Goal: Transaction & Acquisition: Purchase product/service

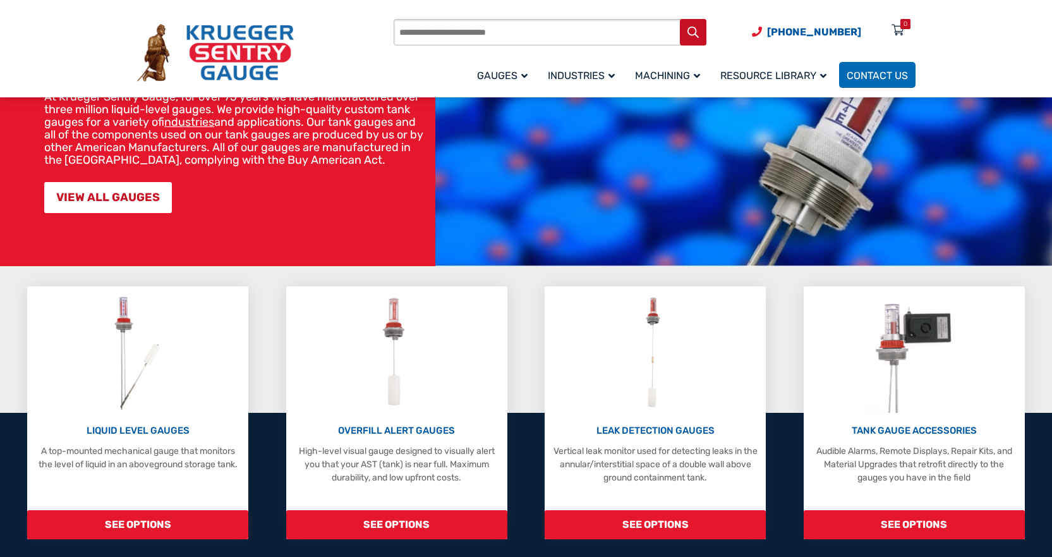
scroll to position [166, 0]
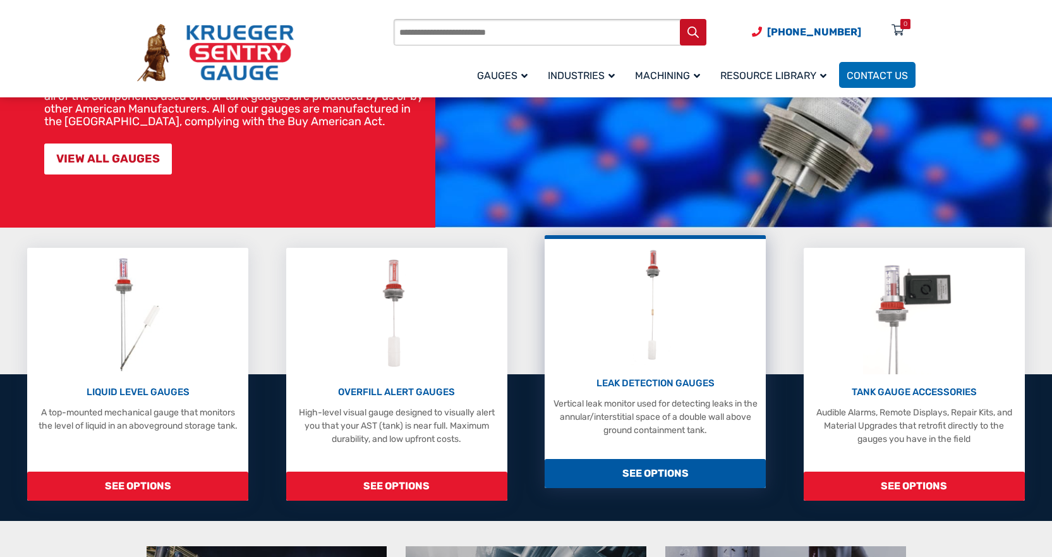
click at [655, 387] on p "LEAK DETECTION GAUGES" at bounding box center [655, 383] width 209 height 15
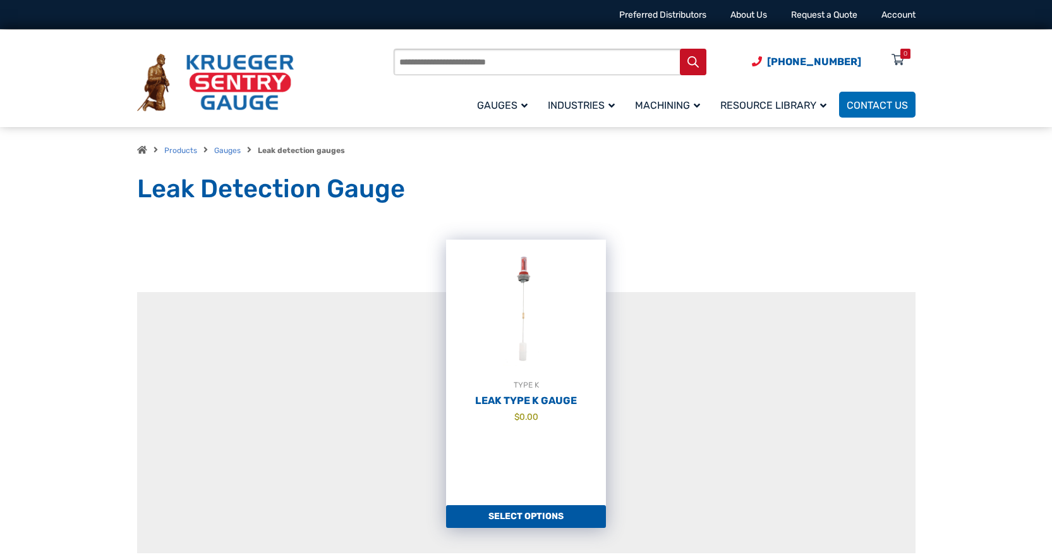
click at [518, 367] on img at bounding box center [526, 309] width 160 height 139
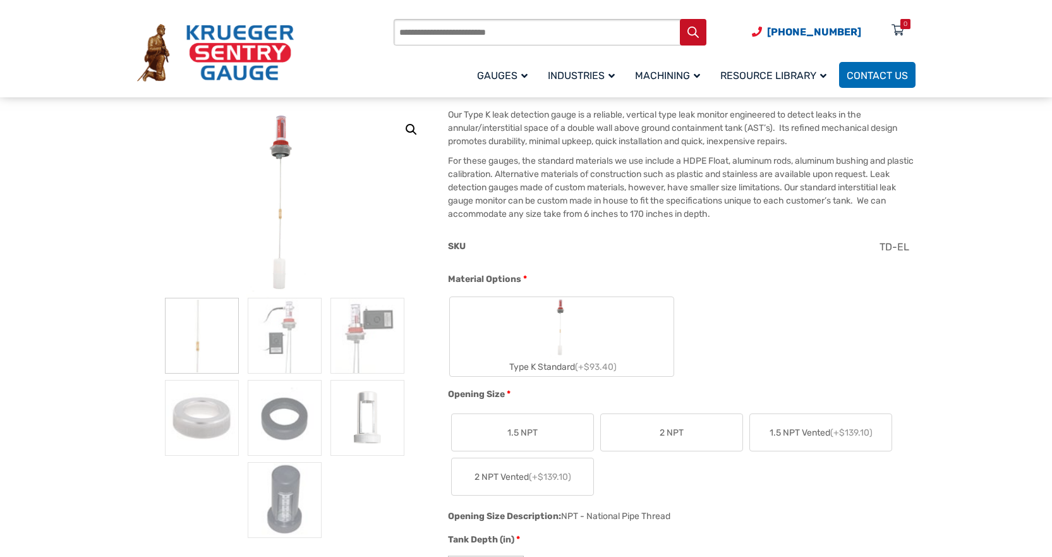
scroll to position [133, 0]
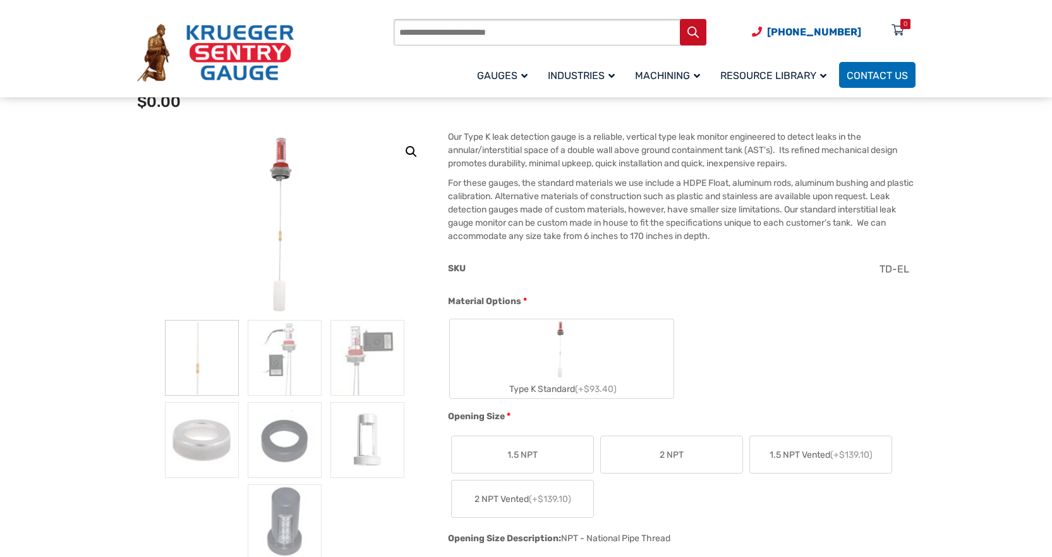
click at [544, 354] on label "Type K Standard (+$93.40)" at bounding box center [562, 358] width 224 height 79
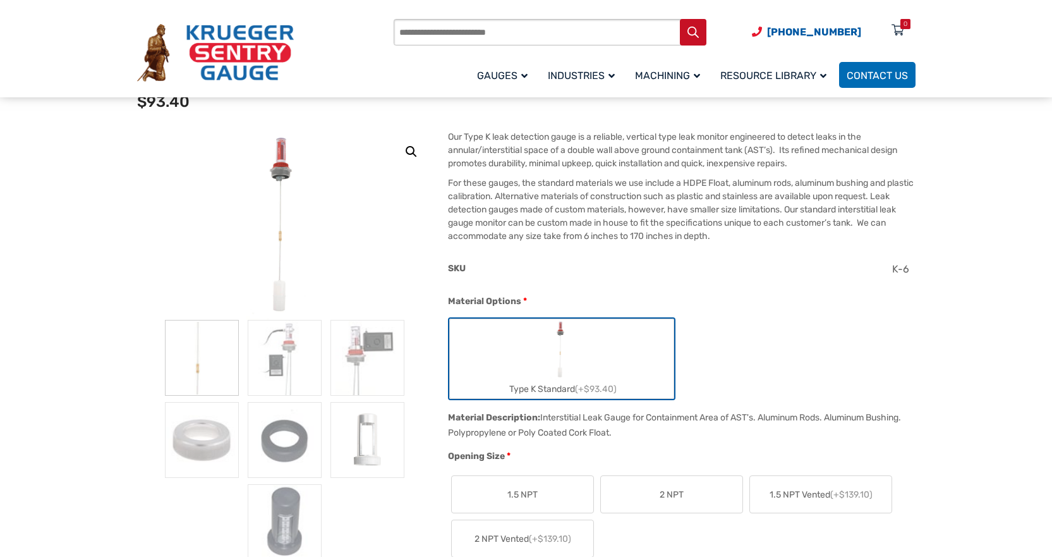
click at [677, 495] on span "2 NPT" at bounding box center [672, 494] width 24 height 13
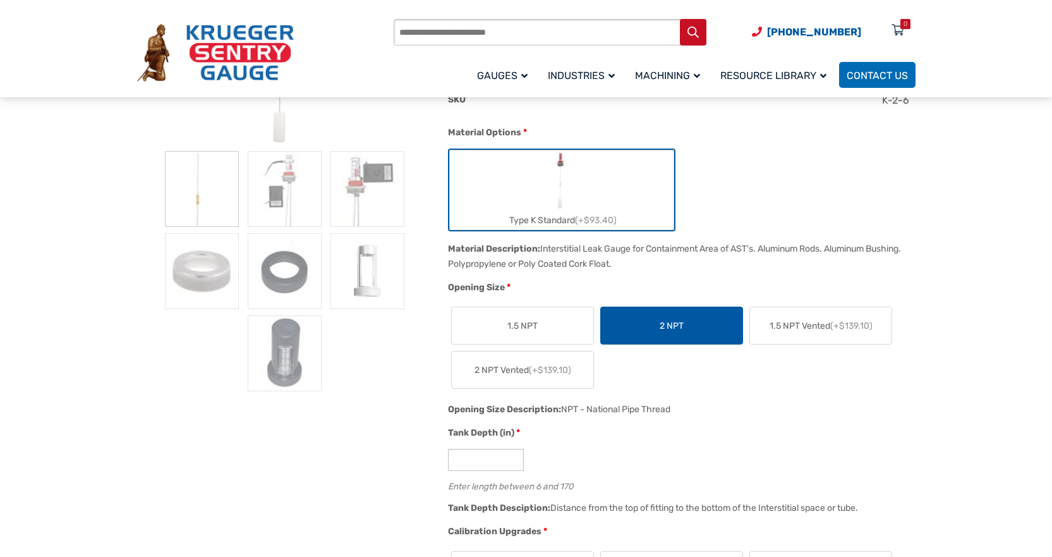
scroll to position [339, 0]
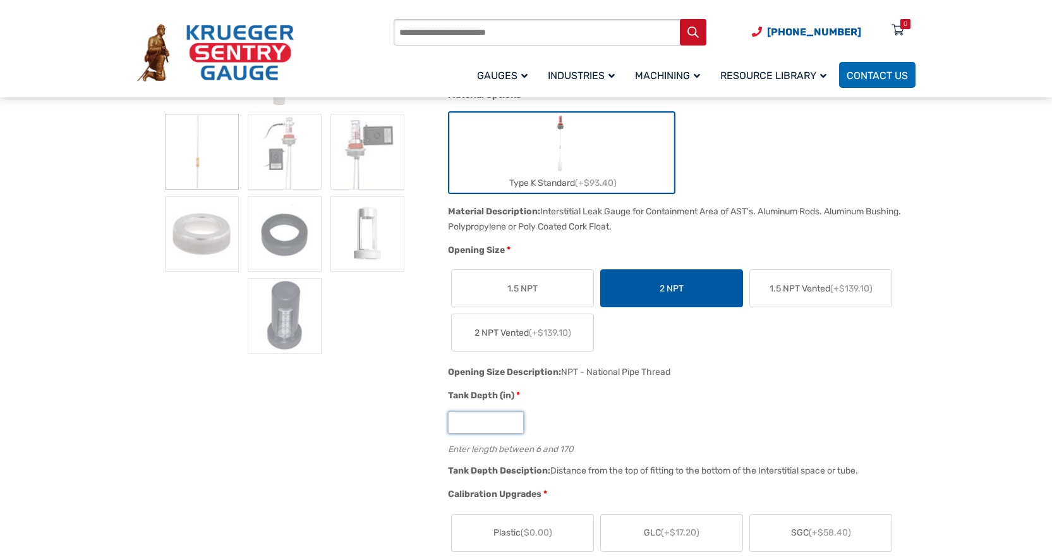
click at [468, 427] on input "*" at bounding box center [486, 422] width 76 height 22
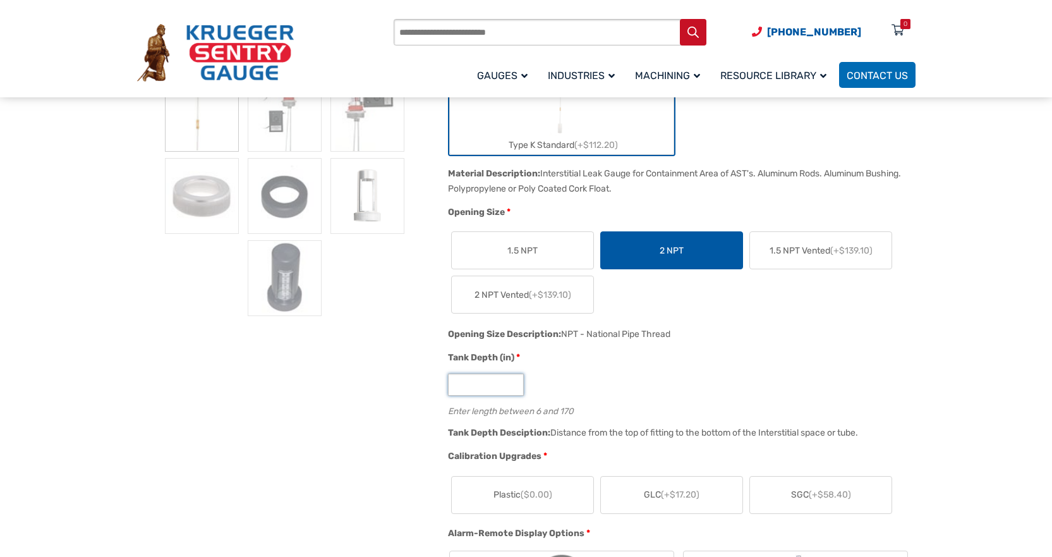
scroll to position [399, 0]
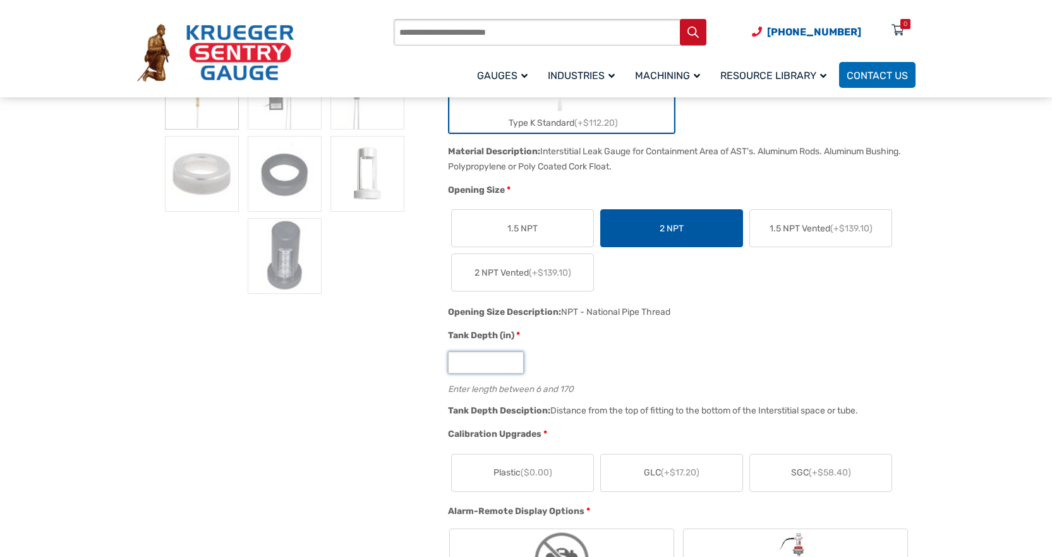
type input "**"
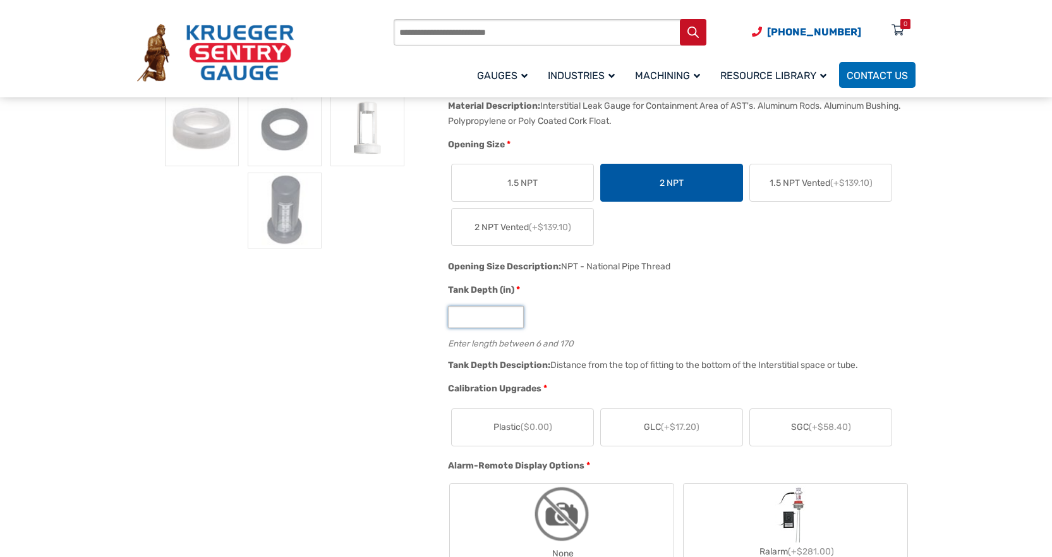
scroll to position [471, 0]
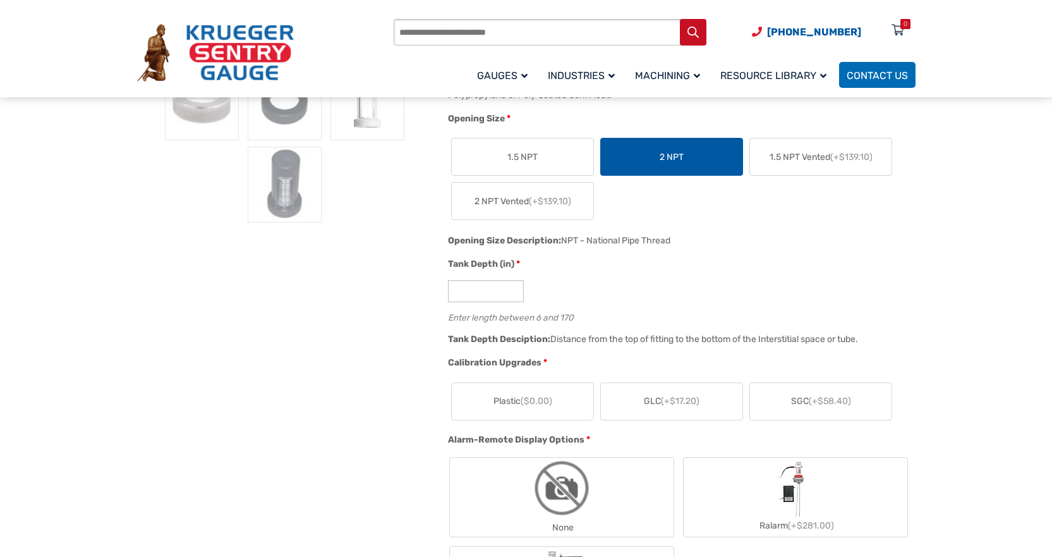
click at [499, 401] on span "Plastic ($0.00)" at bounding box center [523, 400] width 59 height 13
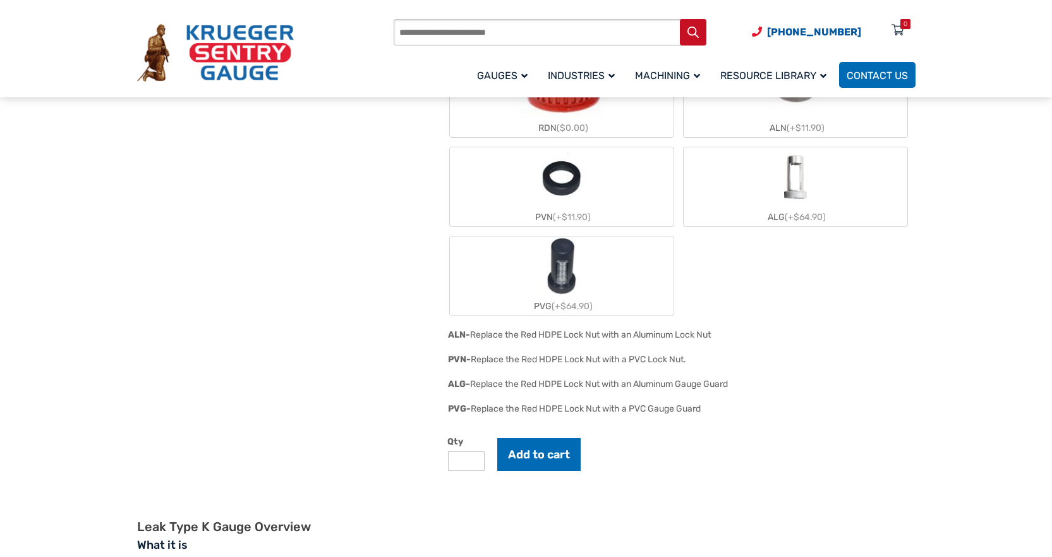
scroll to position [1128, 0]
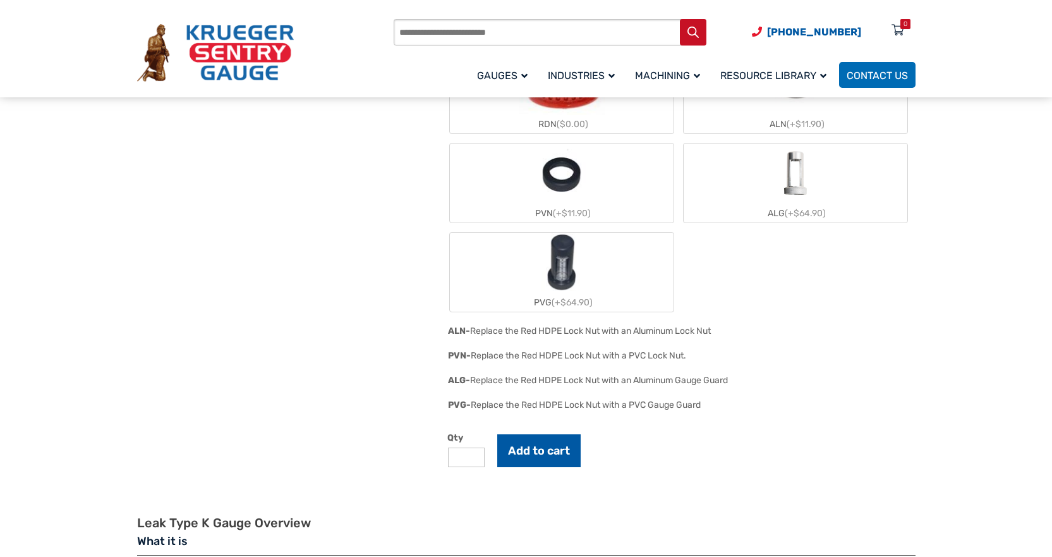
click at [543, 457] on button "Add to cart" at bounding box center [538, 450] width 83 height 33
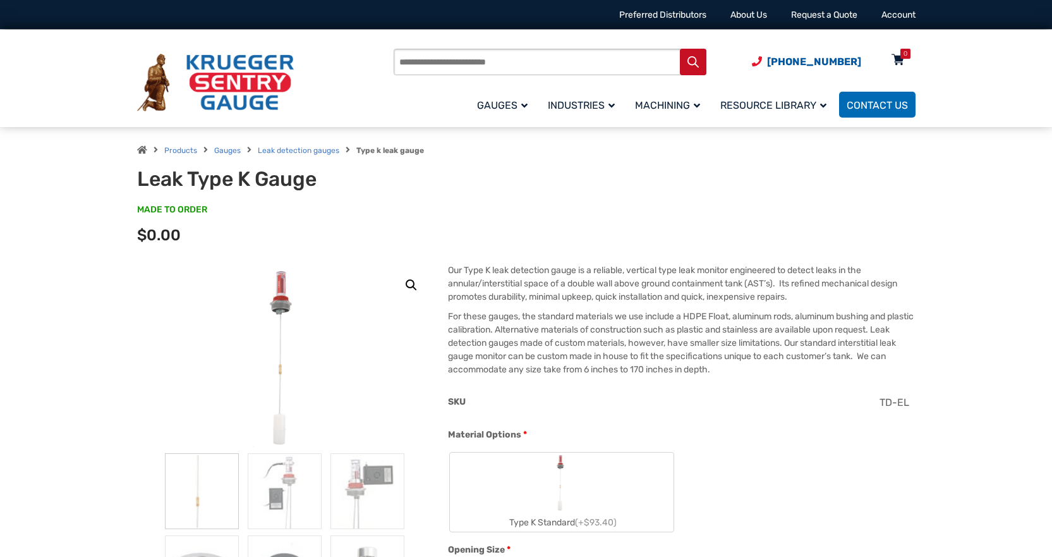
click at [898, 58] on icon at bounding box center [898, 61] width 13 height 20
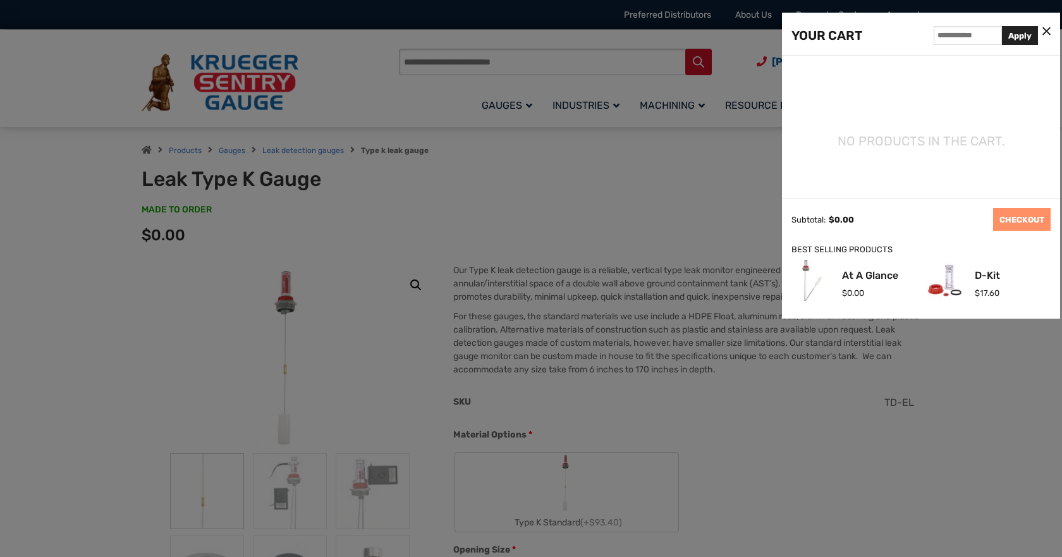
click at [1045, 29] on icon at bounding box center [1046, 31] width 8 height 13
